Goal: Find contact information: Find contact information

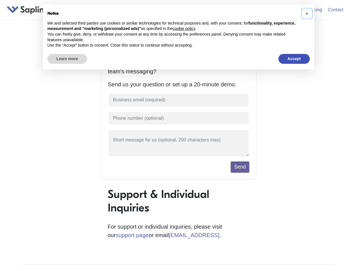
click at [307, 14] on span "×" at bounding box center [306, 13] width 3 height 6
